Goal: Check status: Check status

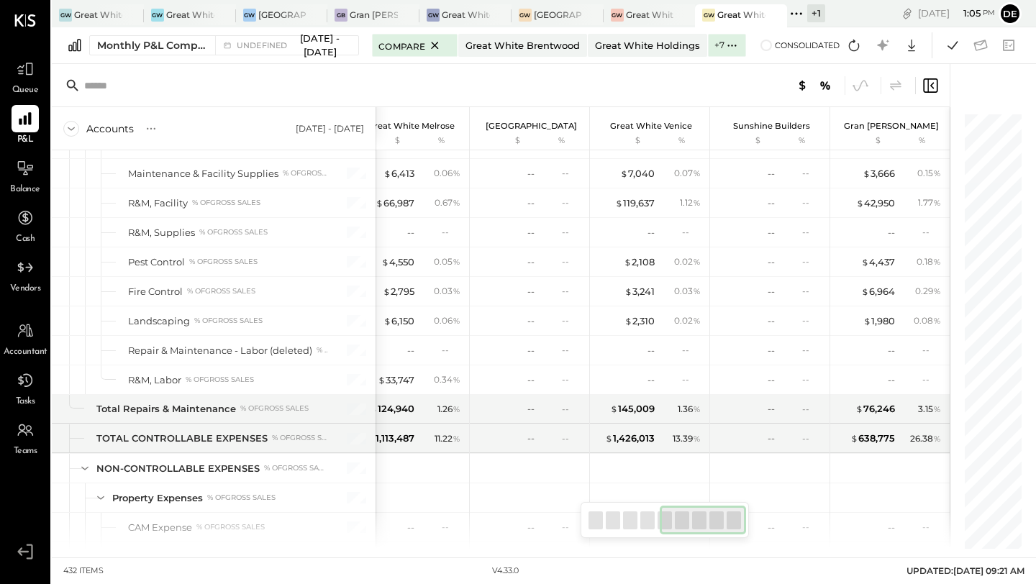
scroll to position [9510, 0]
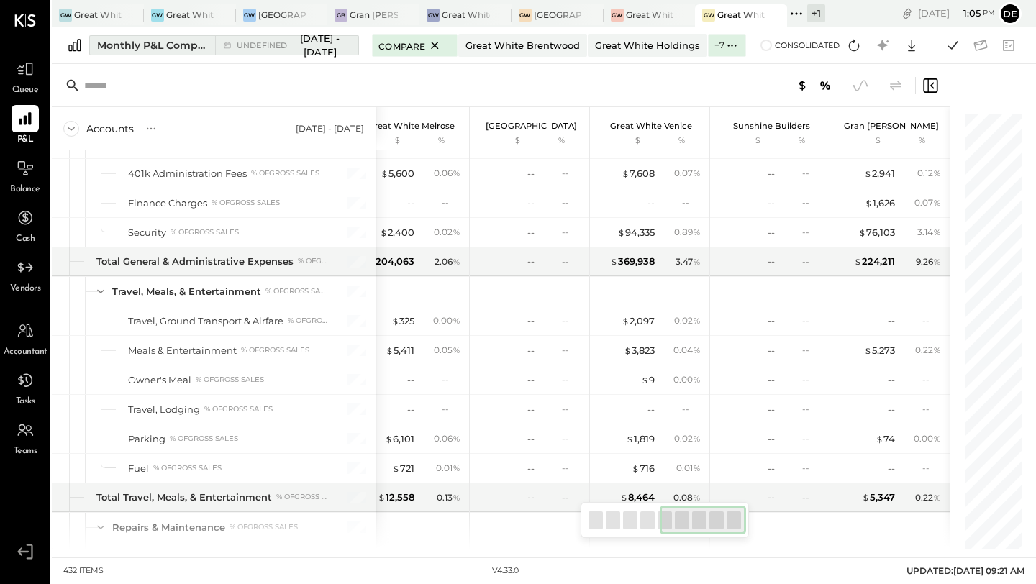
click at [270, 50] on span "undefined" at bounding box center [264, 46] width 55 height 8
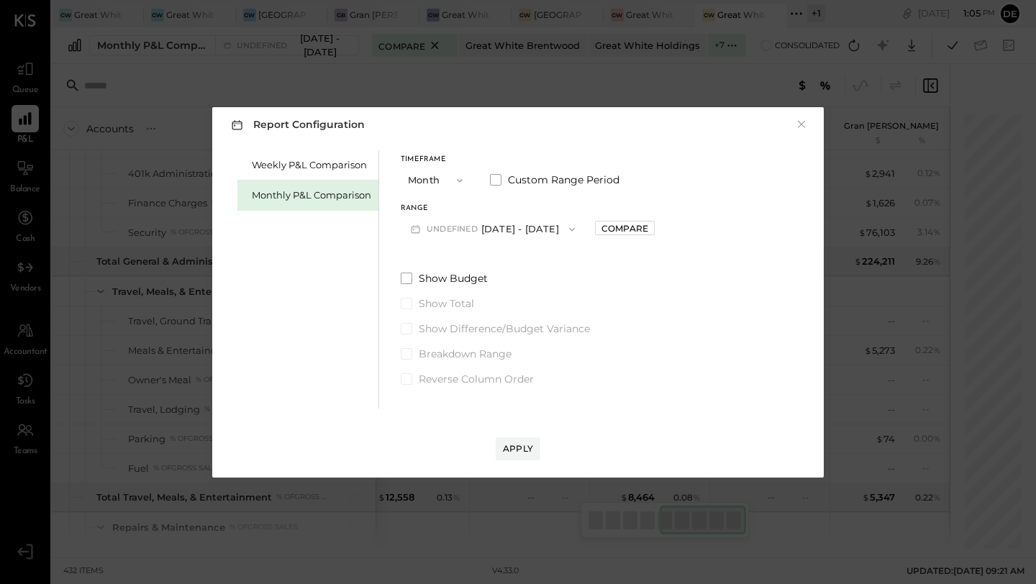
click at [495, 236] on button "undefined [DATE] - [DATE]" at bounding box center [493, 229] width 184 height 27
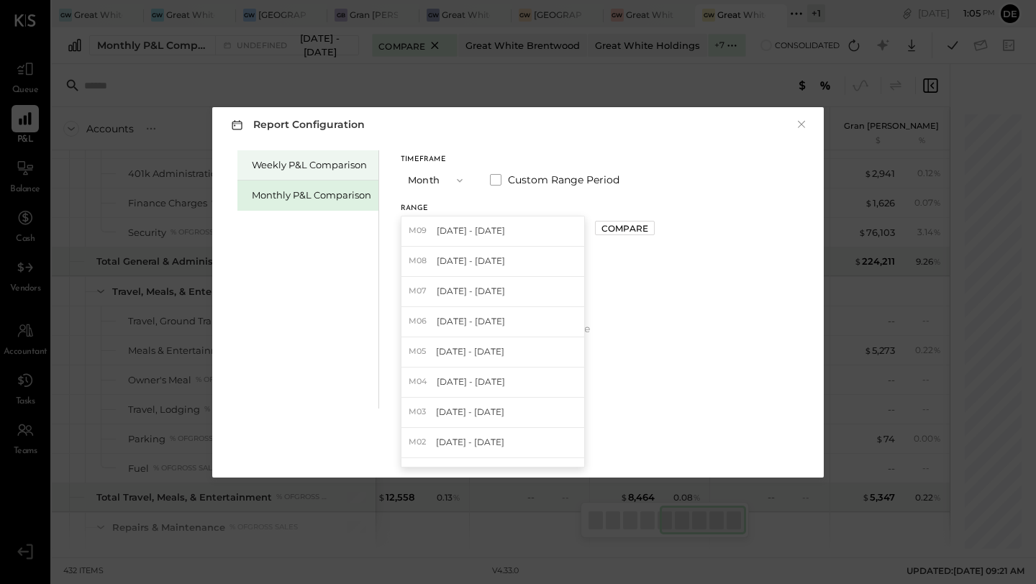
click at [286, 160] on div "Weekly P&L Comparison" at bounding box center [311, 165] width 119 height 14
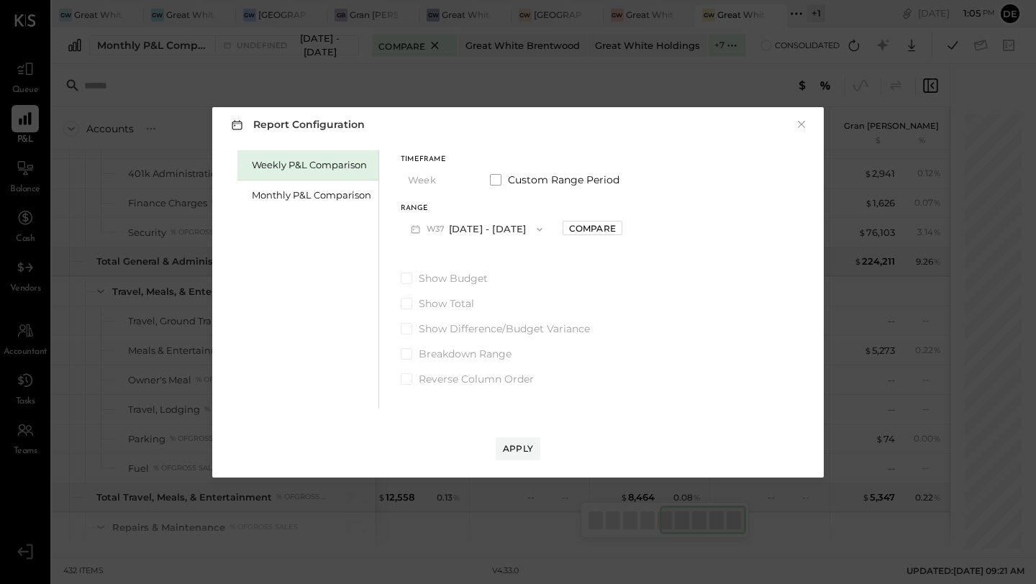
click at [468, 227] on button "W37 [DATE] - [DATE]" at bounding box center [477, 229] width 152 height 27
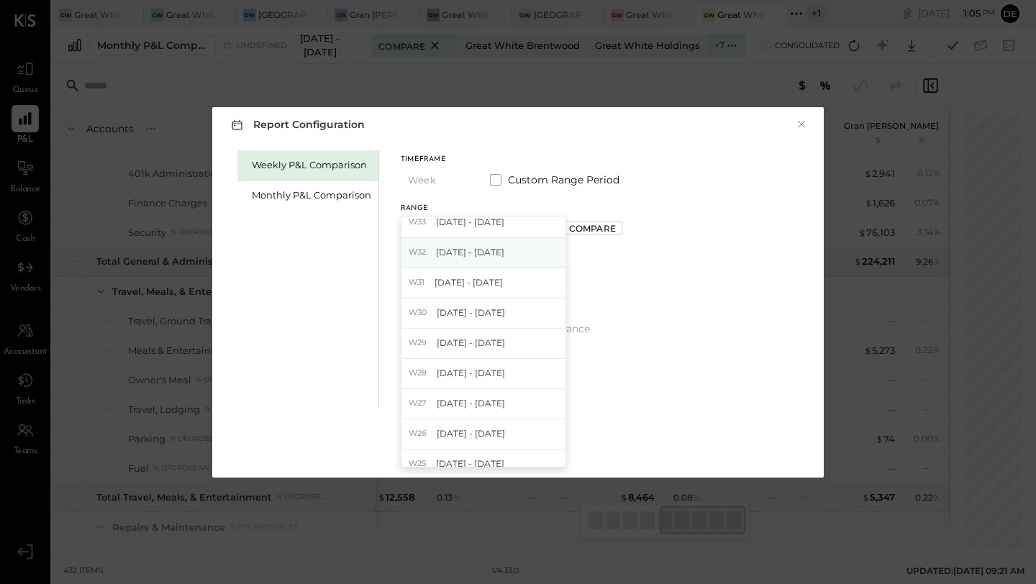
scroll to position [134, 0]
click at [476, 285] on div "W31 [DATE] - [DATE]" at bounding box center [483, 278] width 164 height 30
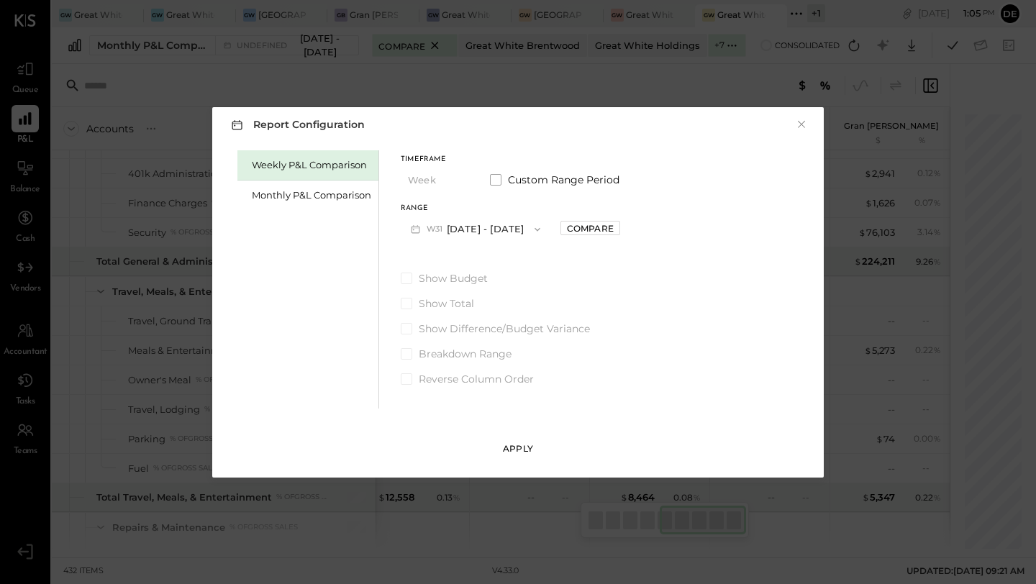
click at [519, 440] on button "Apply" at bounding box center [517, 448] width 45 height 23
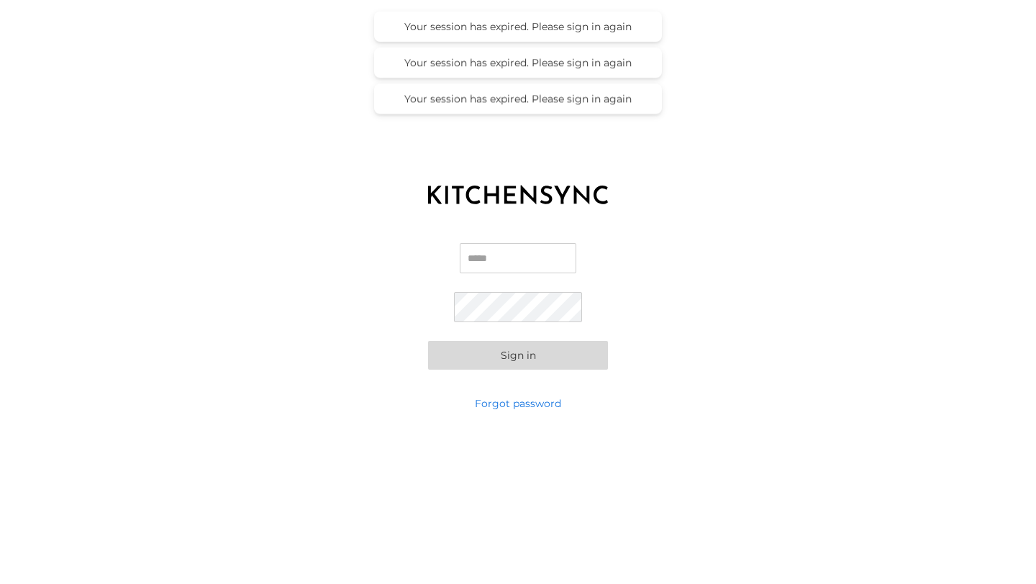
type input "**********"
